Goal: Navigation & Orientation: Find specific page/section

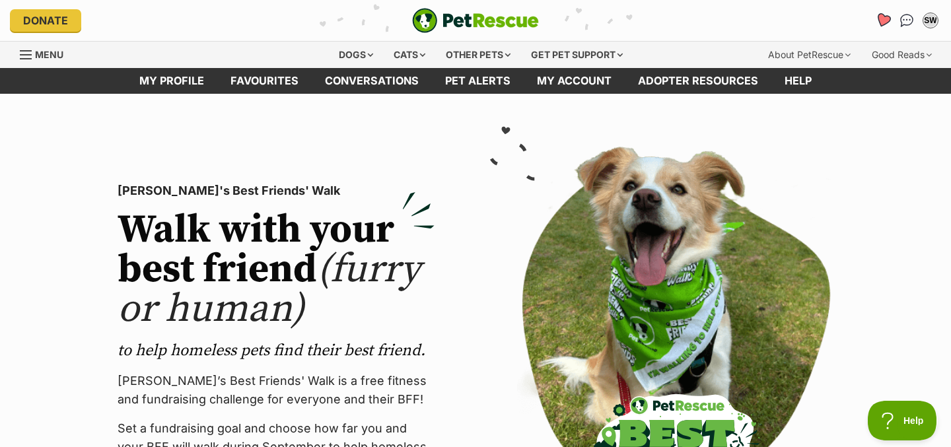
click at [884, 24] on icon "Favourites" at bounding box center [883, 20] width 16 height 15
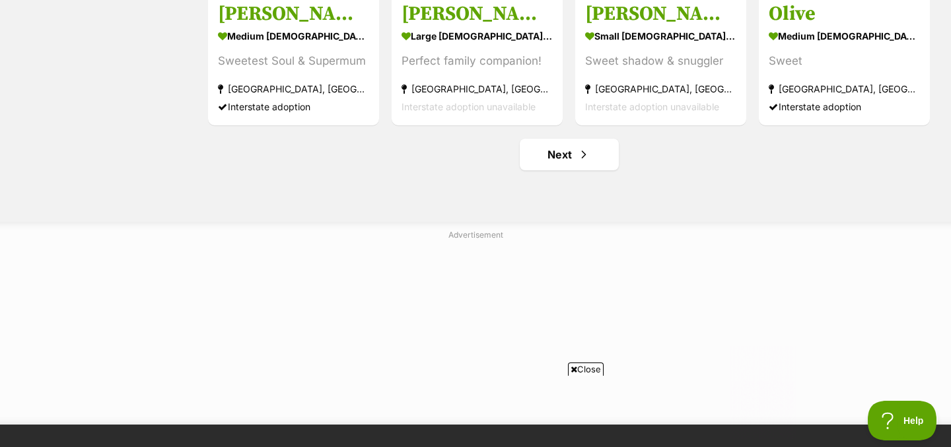
scroll to position [1773, 0]
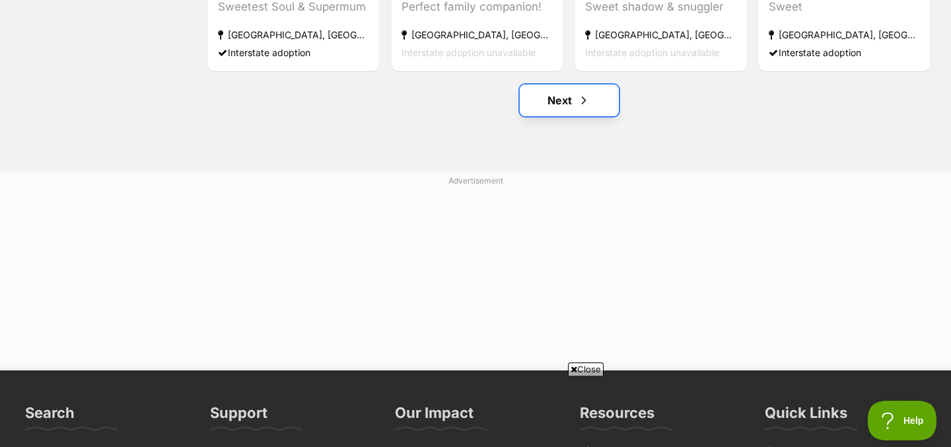
click at [579, 96] on link "Next" at bounding box center [569, 101] width 99 height 32
